Goal: Task Accomplishment & Management: Manage account settings

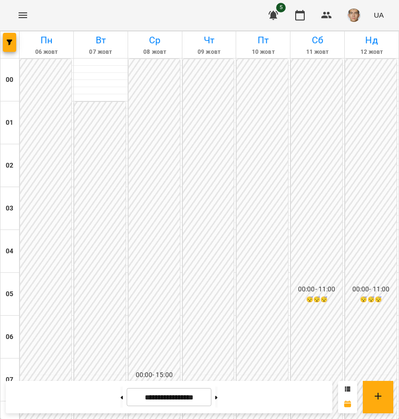
scroll to position [448, 0]
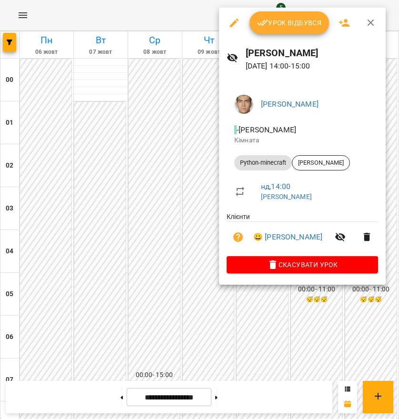
click at [301, 21] on span "Урок відбувся" at bounding box center [289, 22] width 65 height 11
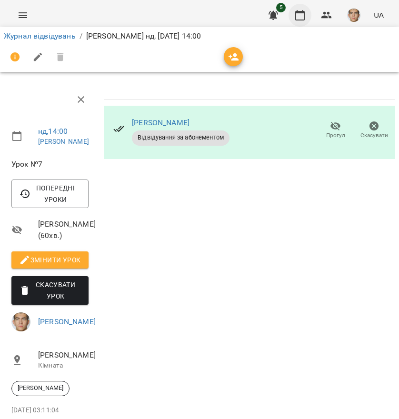
click at [303, 21] on button "button" at bounding box center [300, 15] width 23 height 23
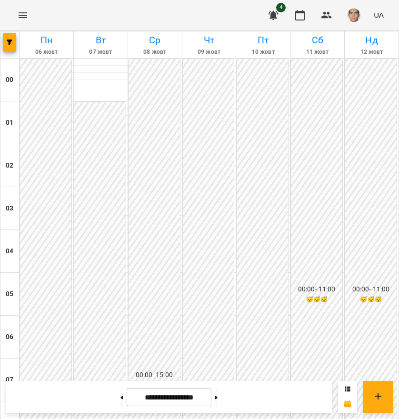
scroll to position [524, 0]
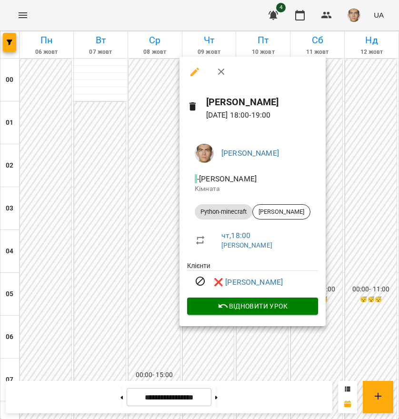
click at [272, 355] on div at bounding box center [199, 209] width 399 height 419
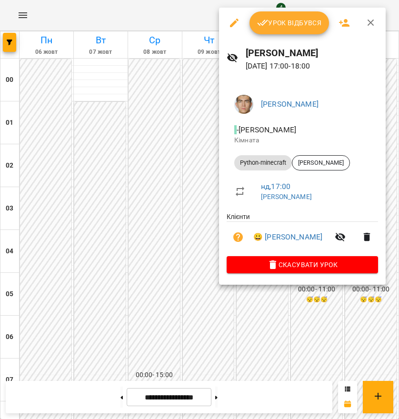
click at [292, 310] on div at bounding box center [199, 209] width 399 height 419
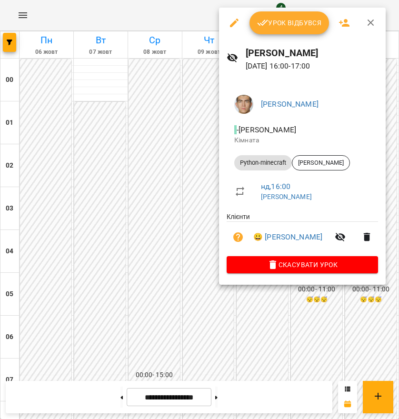
click at [370, 27] on icon "button" at bounding box center [370, 22] width 11 height 11
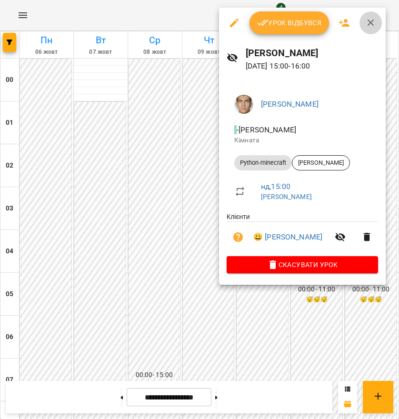
click at [373, 18] on icon "button" at bounding box center [370, 22] width 11 height 11
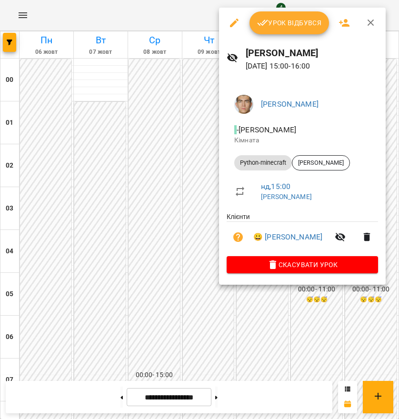
click at [300, 315] on div at bounding box center [199, 209] width 399 height 419
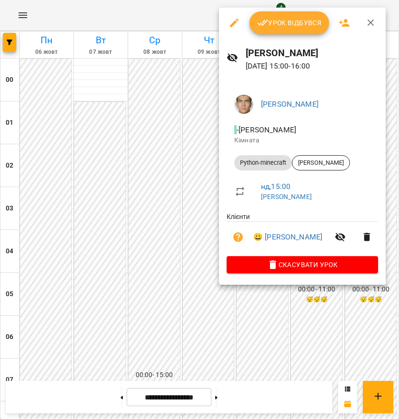
click at [202, 142] on div at bounding box center [199, 209] width 399 height 419
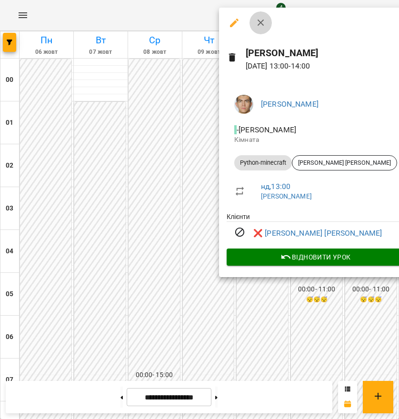
click at [261, 26] on icon "button" at bounding box center [260, 22] width 11 height 11
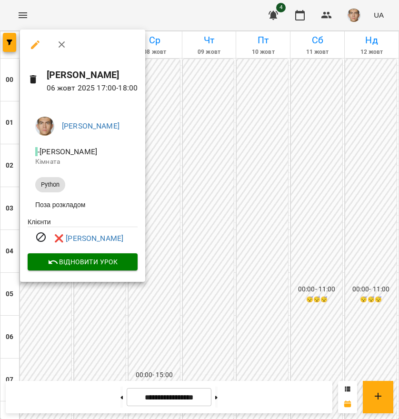
click at [36, 325] on div at bounding box center [199, 209] width 399 height 419
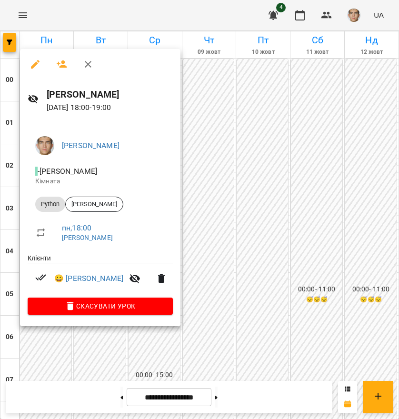
click at [322, 351] on div at bounding box center [199, 209] width 399 height 419
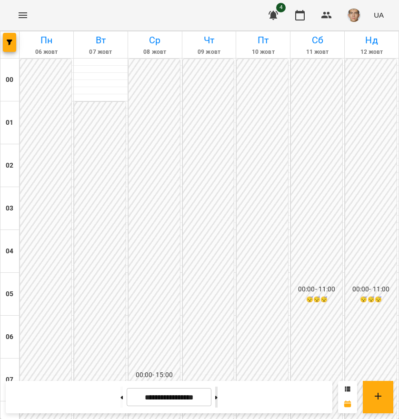
click at [218, 397] on button at bounding box center [216, 397] width 2 height 21
type input "**********"
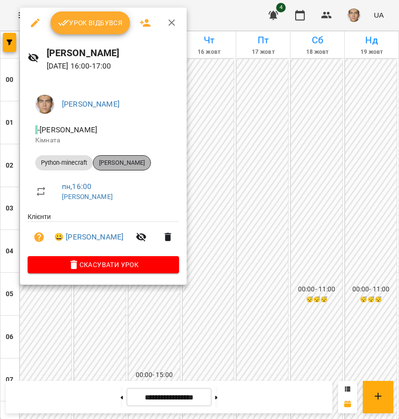
drag, startPoint x: 103, startPoint y: 160, endPoint x: 138, endPoint y: 163, distance: 34.8
click at [138, 163] on span "[PERSON_NAME]" at bounding box center [121, 163] width 57 height 9
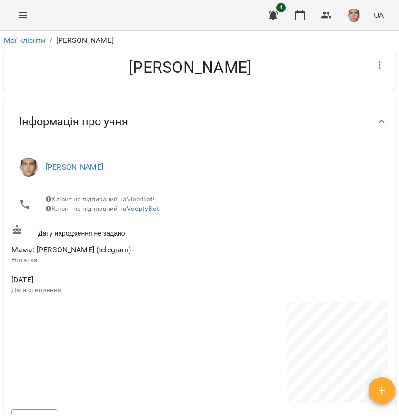
drag, startPoint x: 110, startPoint y: 66, endPoint x: 289, endPoint y: 64, distance: 180.0
click at [289, 64] on h4 "[PERSON_NAME]" at bounding box center [189, 68] width 357 height 20
click at [206, 64] on h4 "[PERSON_NAME]" at bounding box center [189, 68] width 357 height 20
drag, startPoint x: 102, startPoint y: 69, endPoint x: 309, endPoint y: 69, distance: 207.1
click at [309, 69] on h4 "[PERSON_NAME]" at bounding box center [189, 68] width 357 height 20
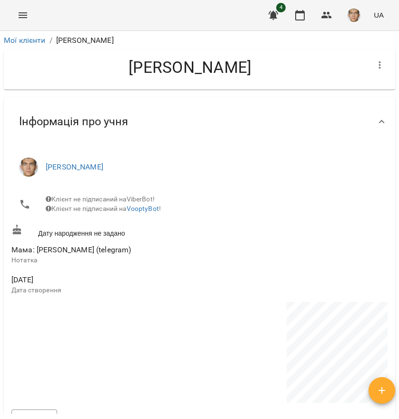
copy h4 "[PERSON_NAME]"
